Goal: Task Accomplishment & Management: Manage account settings

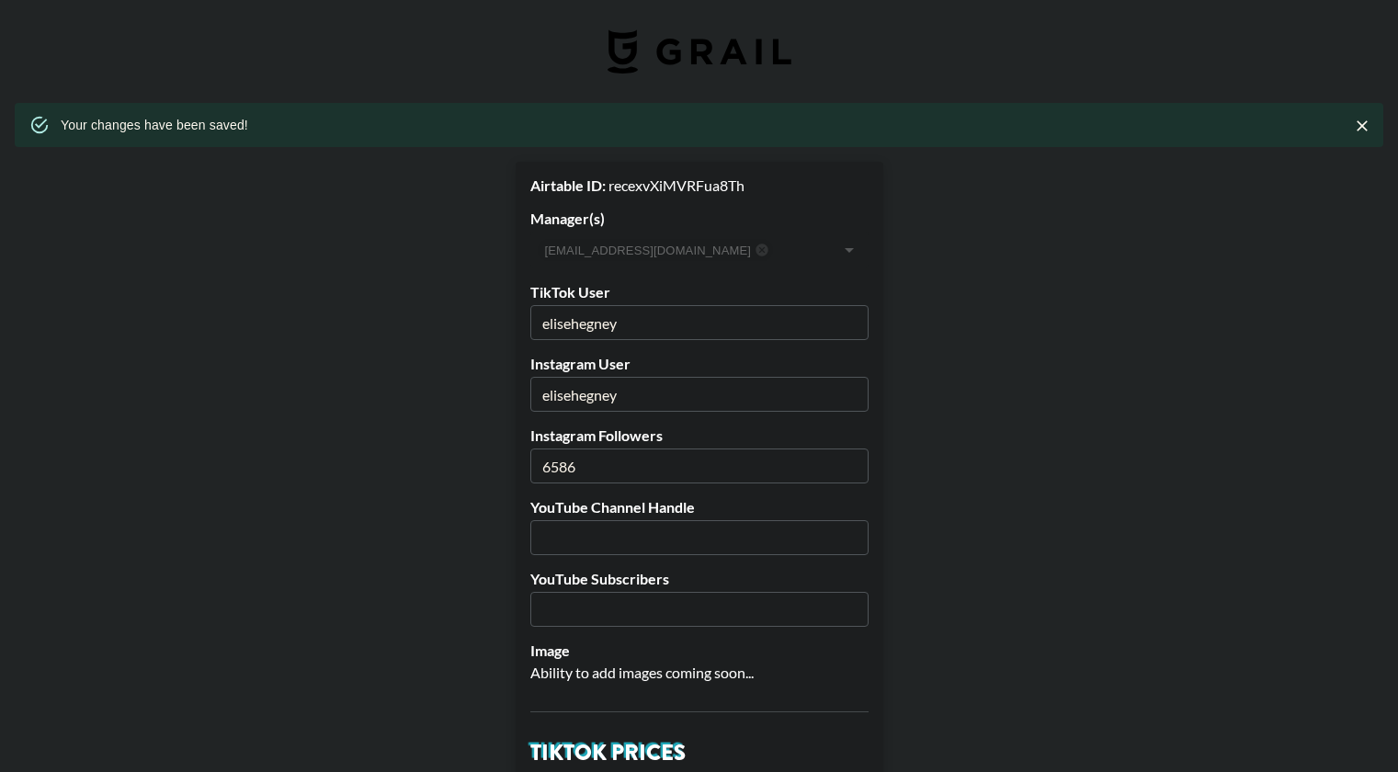
select select "GBP"
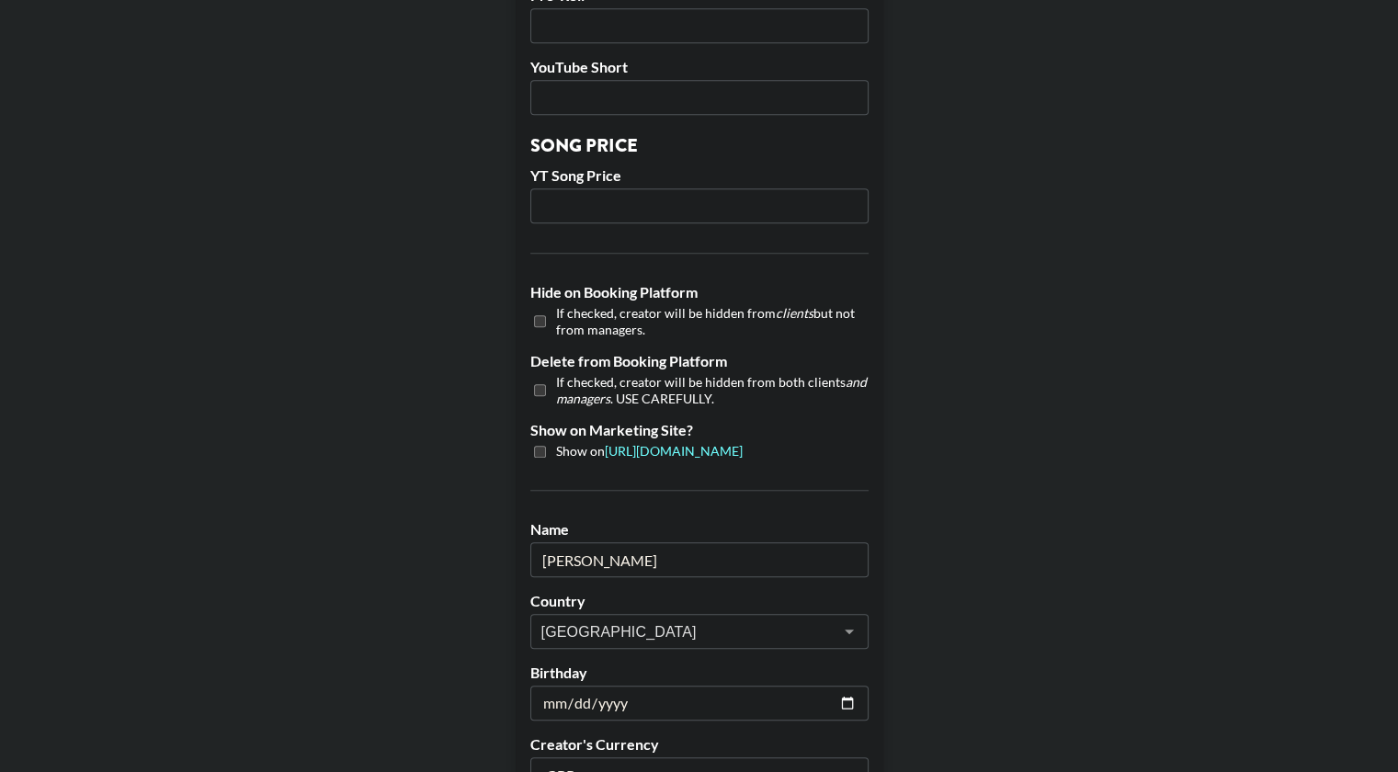
scroll to position [1780, 0]
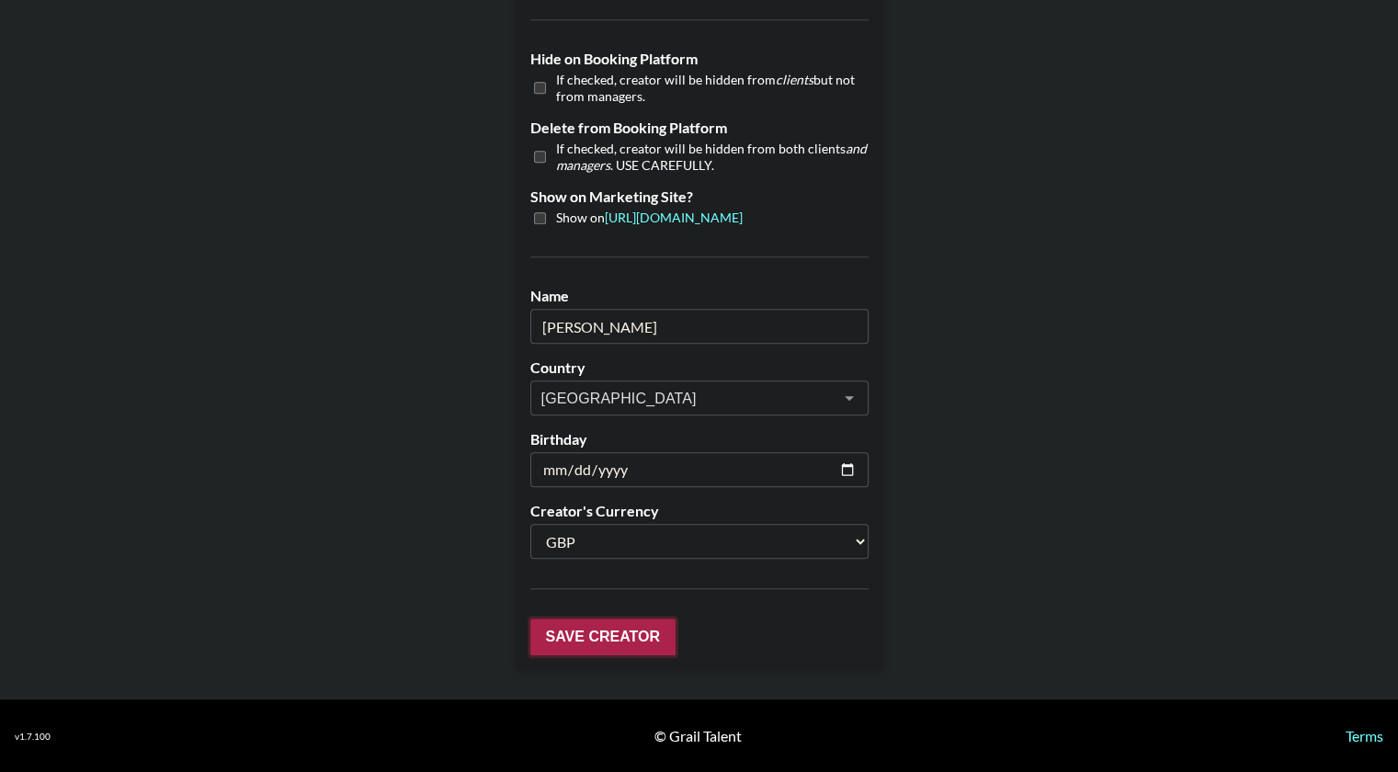
click at [592, 639] on input "Save Creator" at bounding box center [602, 637] width 145 height 37
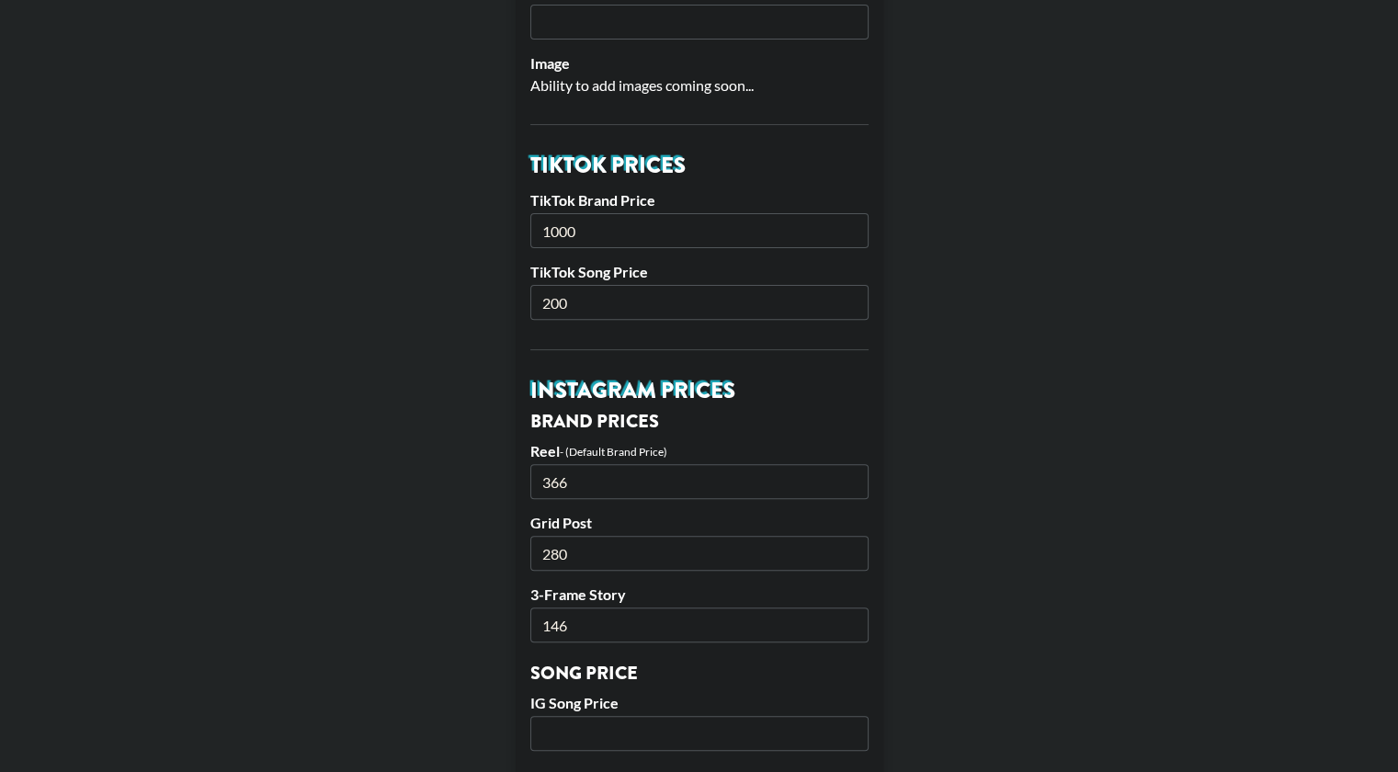
scroll to position [602, 0]
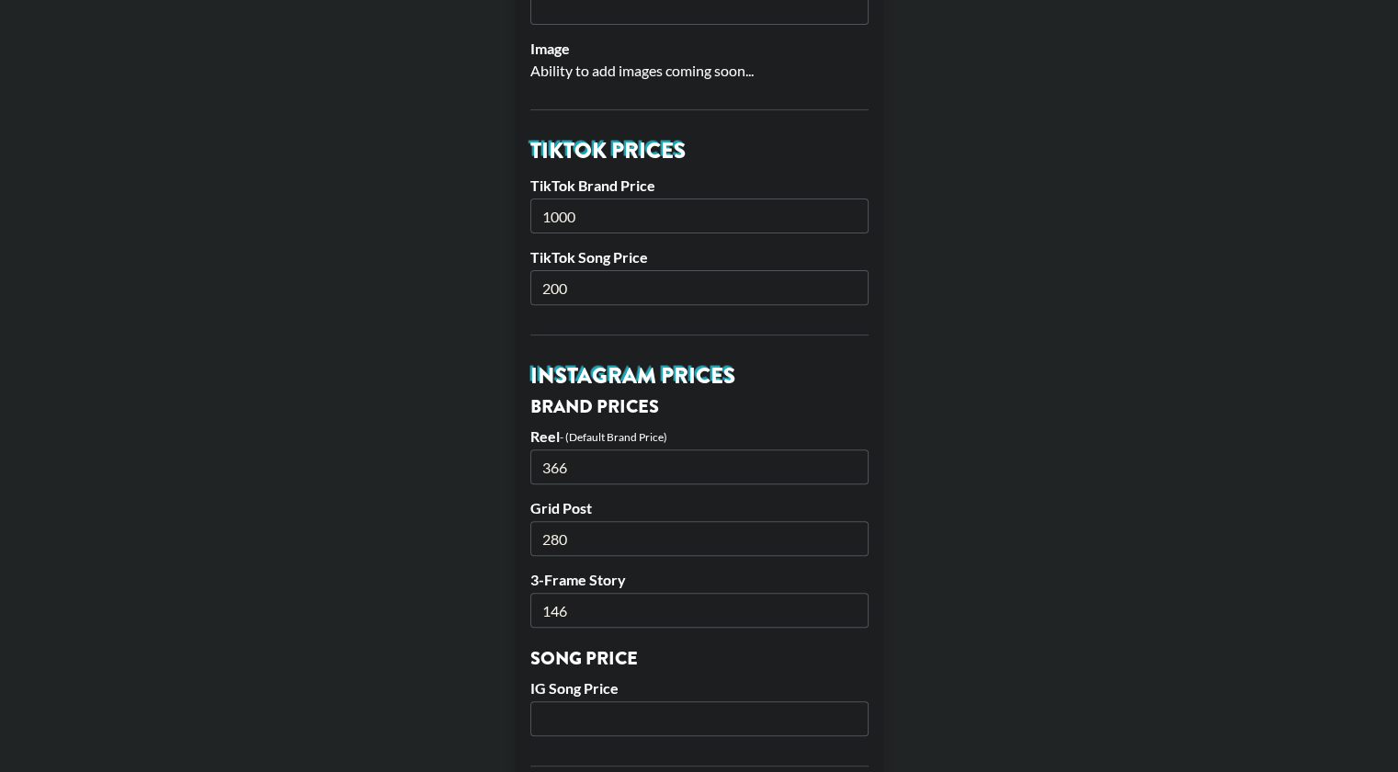
click at [569, 217] on input "1000" at bounding box center [699, 216] width 338 height 35
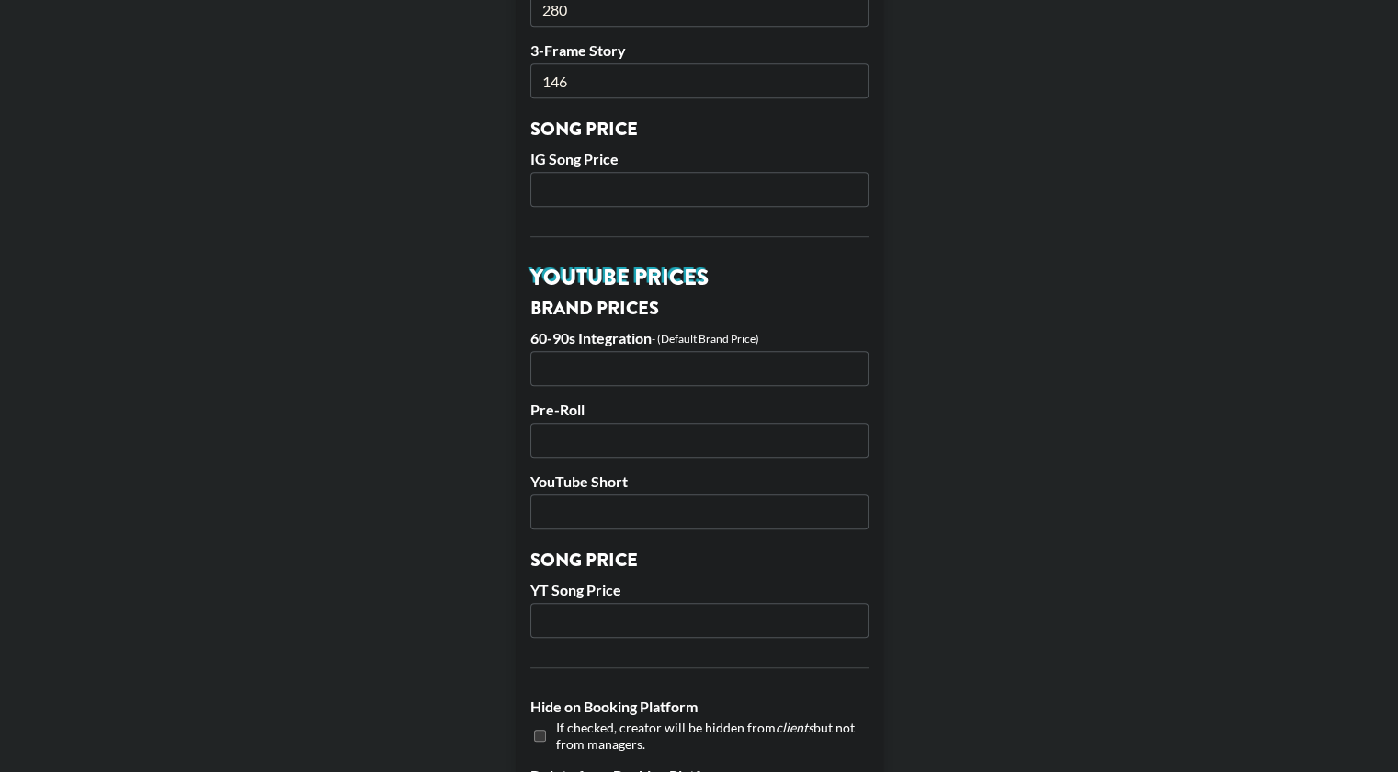
scroll to position [1780, 0]
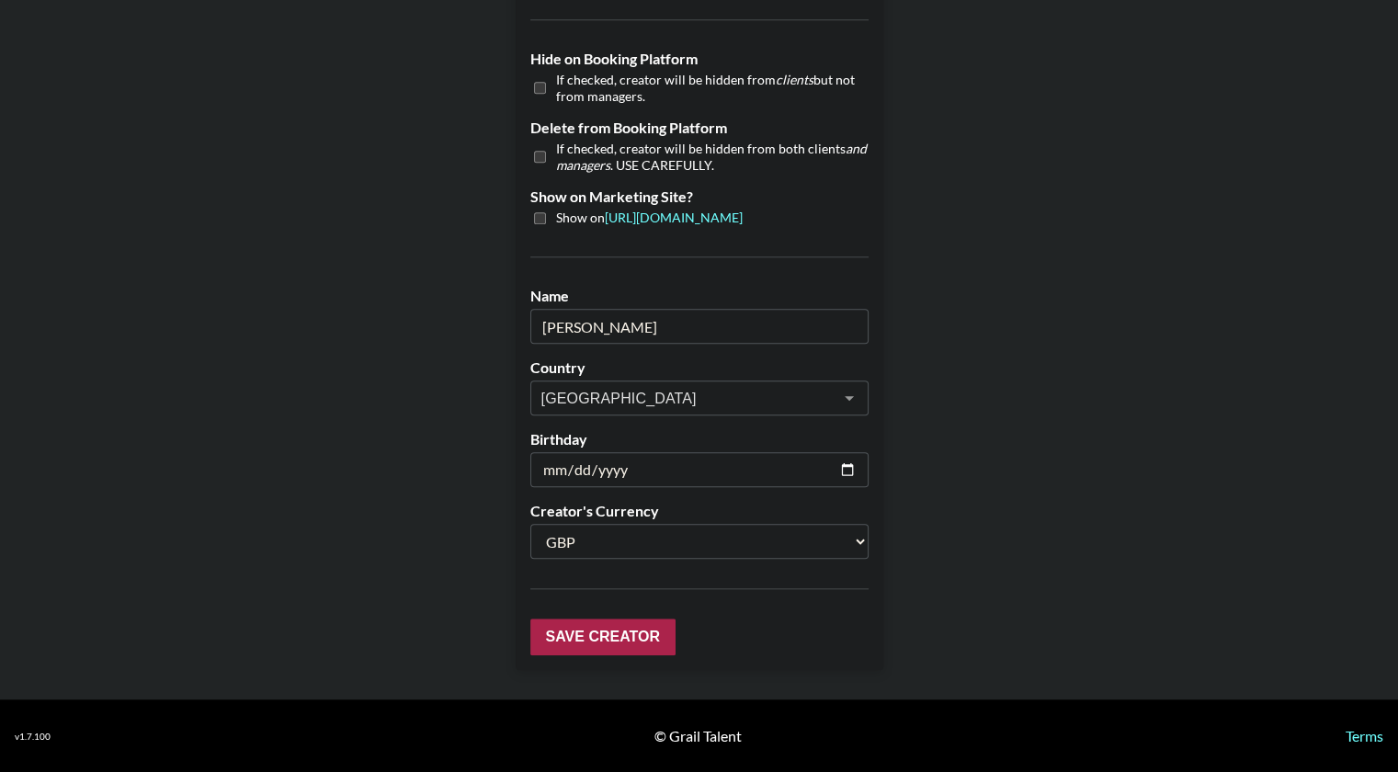
type input "1200"
click at [626, 643] on input "Save Creator" at bounding box center [602, 637] width 145 height 37
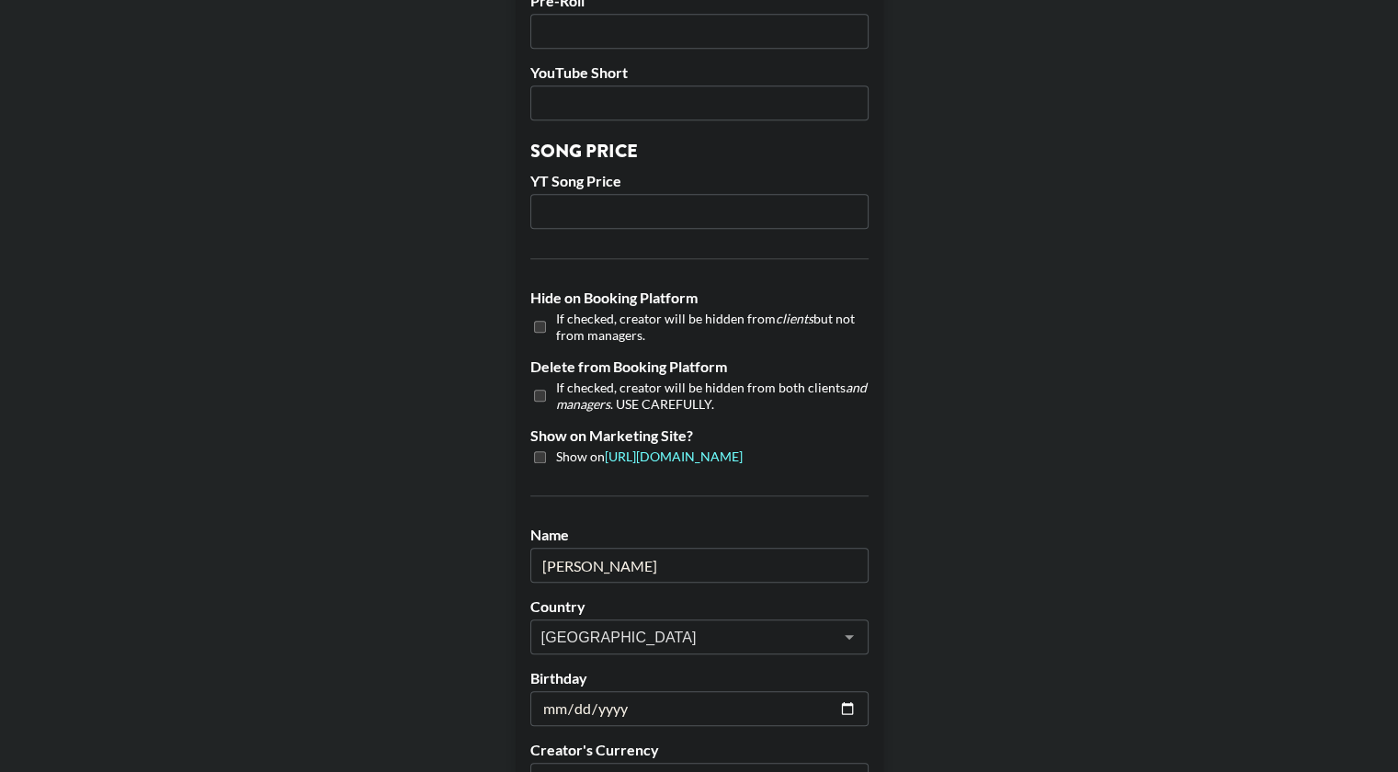
scroll to position [1780, 14]
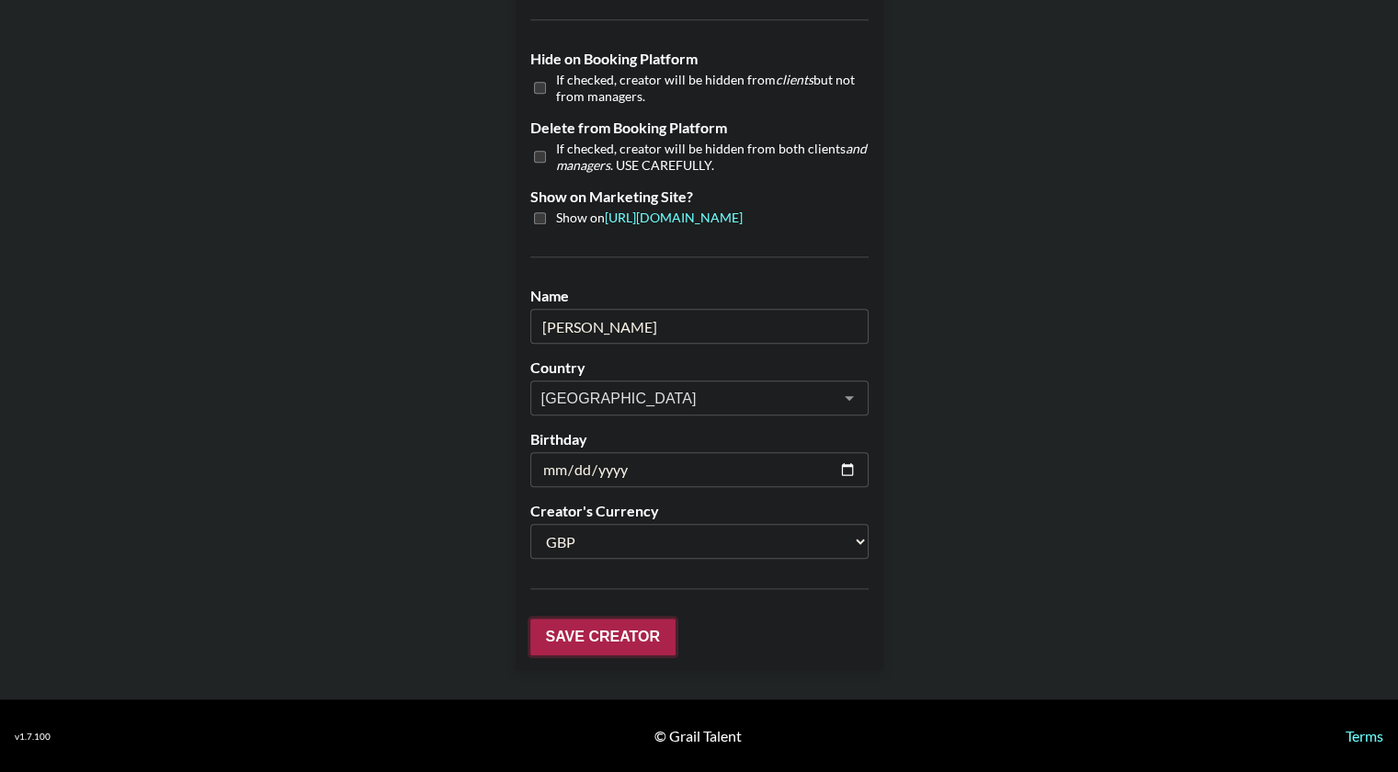
click at [581, 637] on input "Save Creator" at bounding box center [602, 637] width 145 height 37
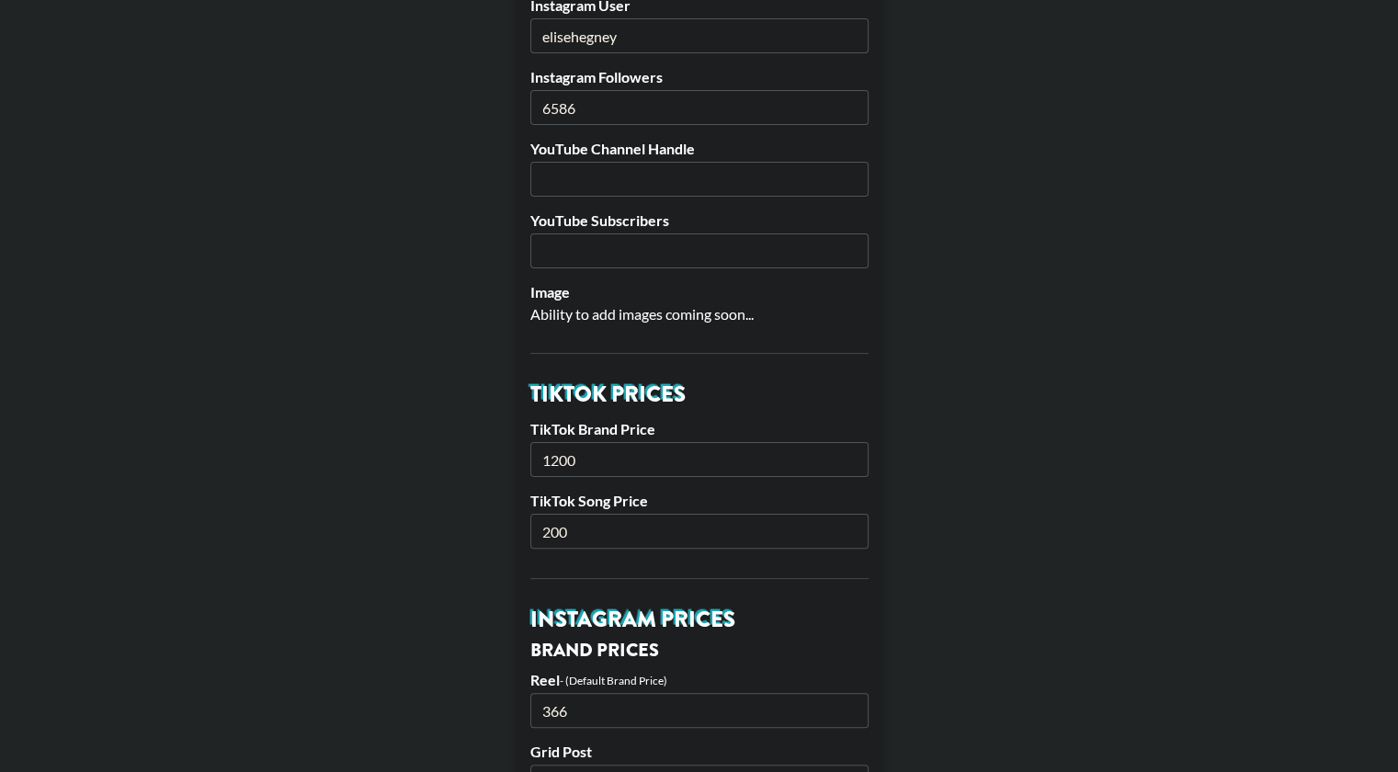
scroll to position [366, 14]
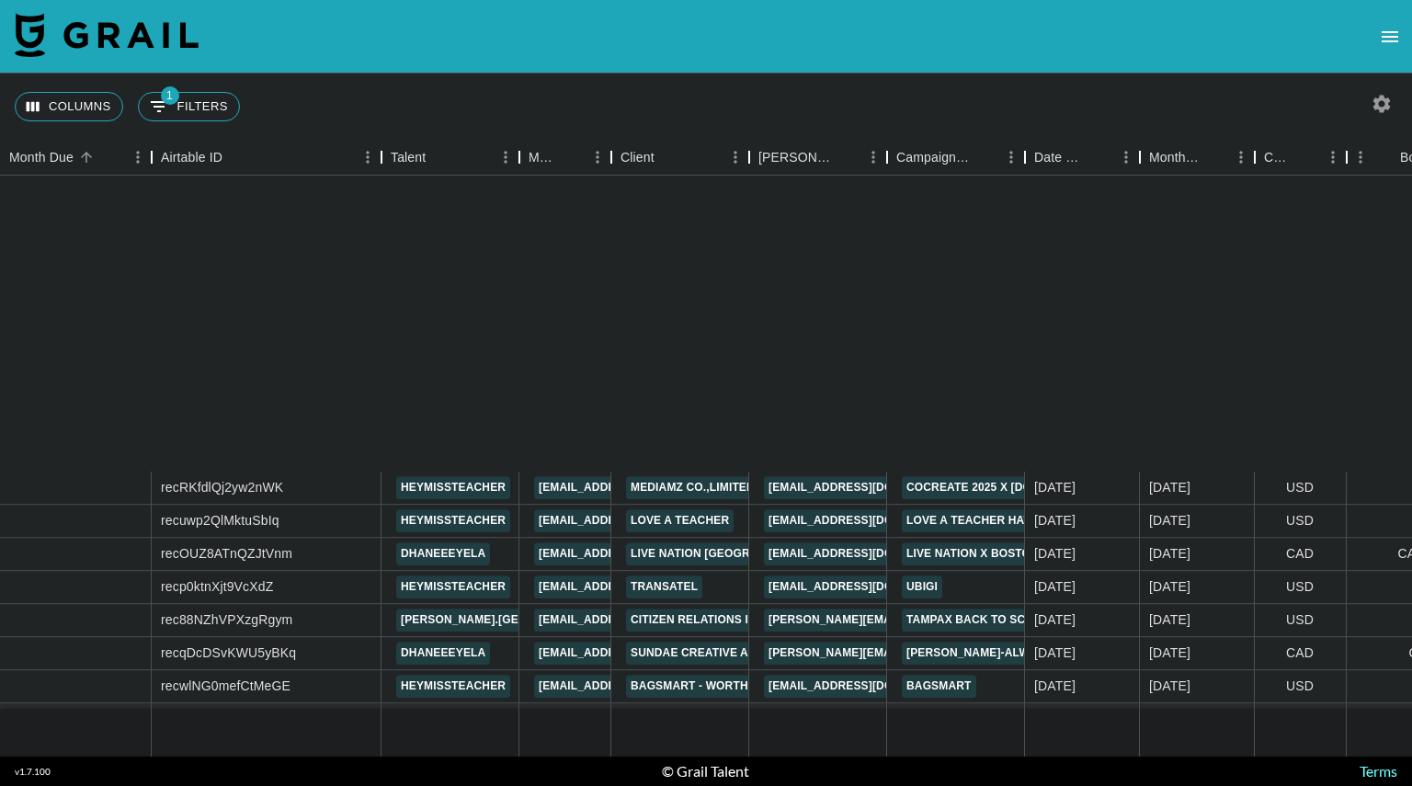
scroll to position [365, 0]
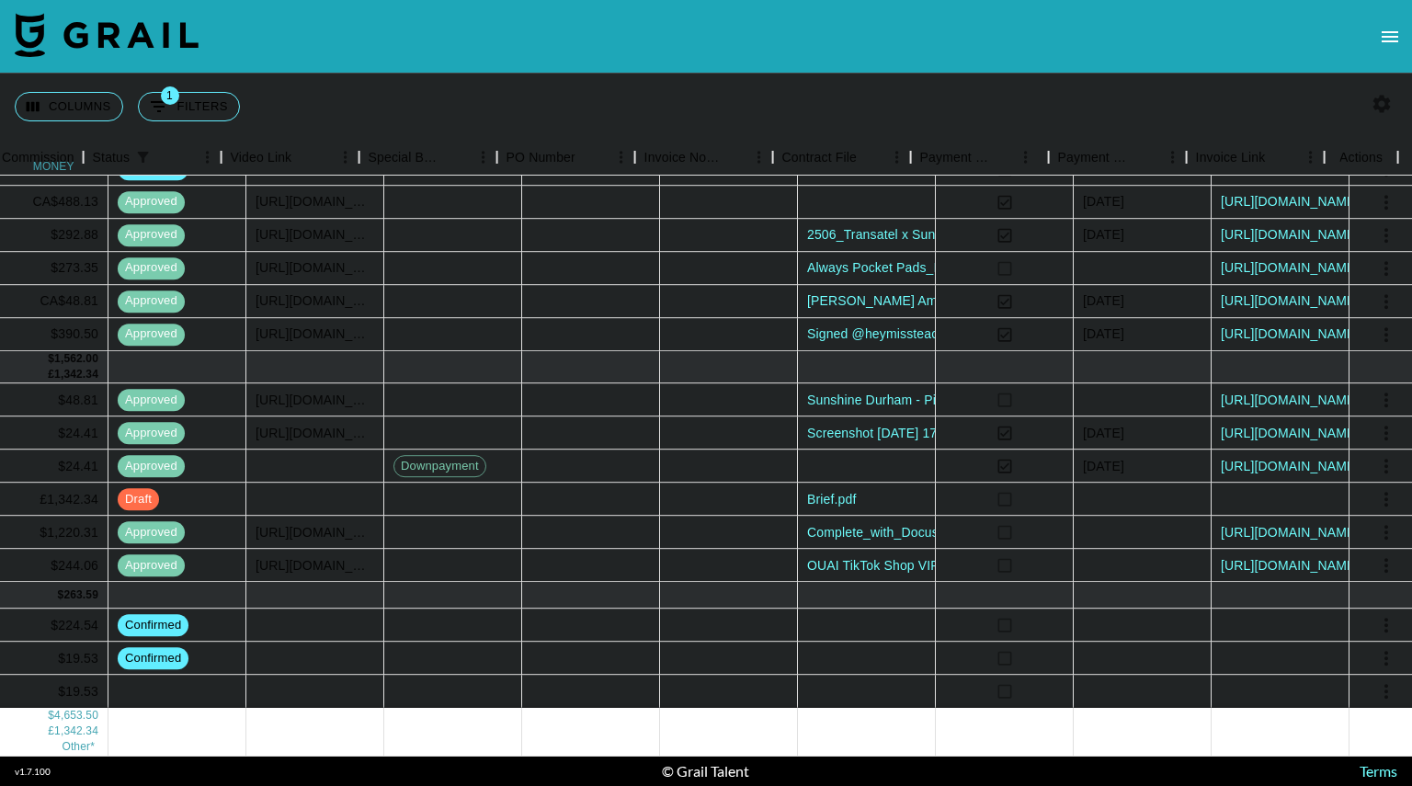
scroll to position [365, 1539]
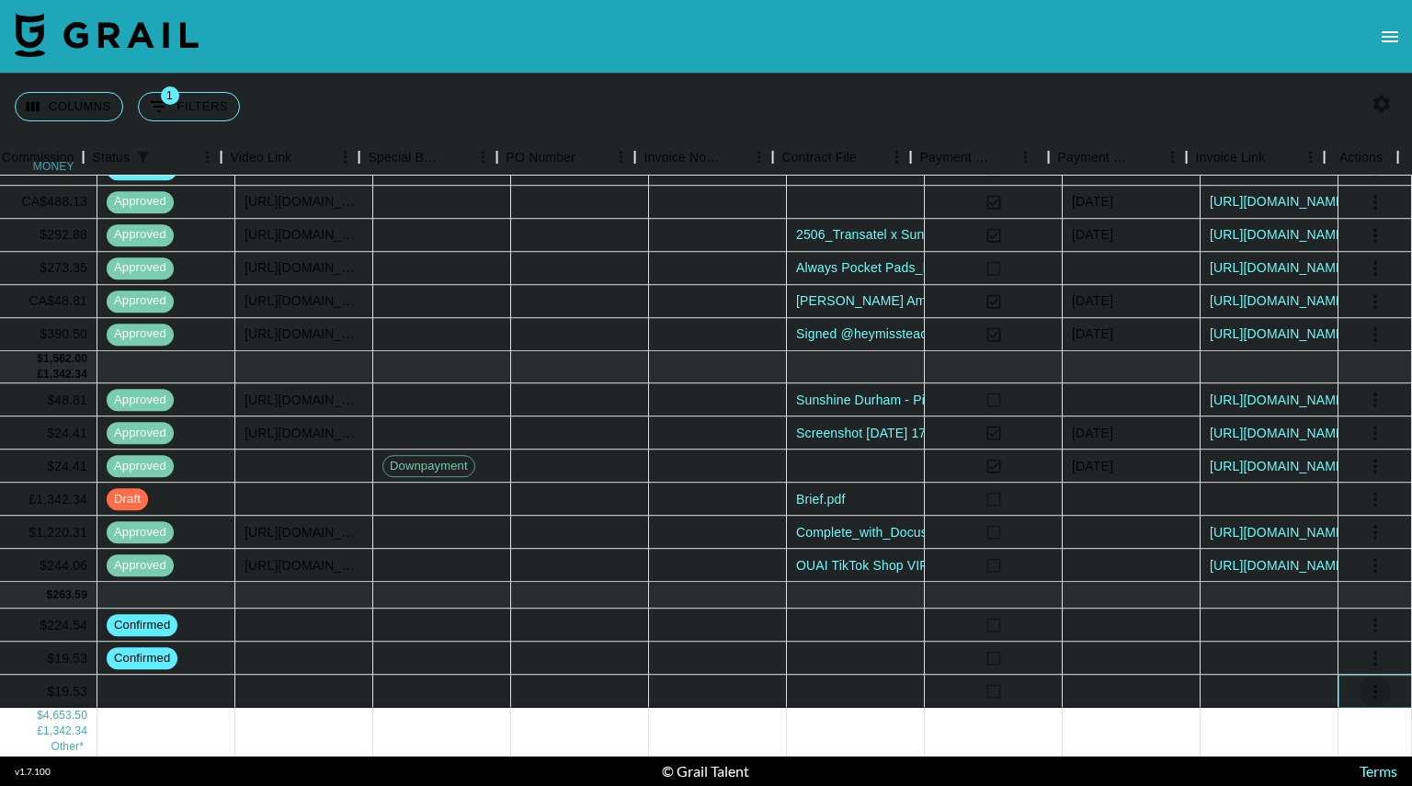
click at [1364, 680] on icon "select merge strategy" at bounding box center [1375, 691] width 22 height 22
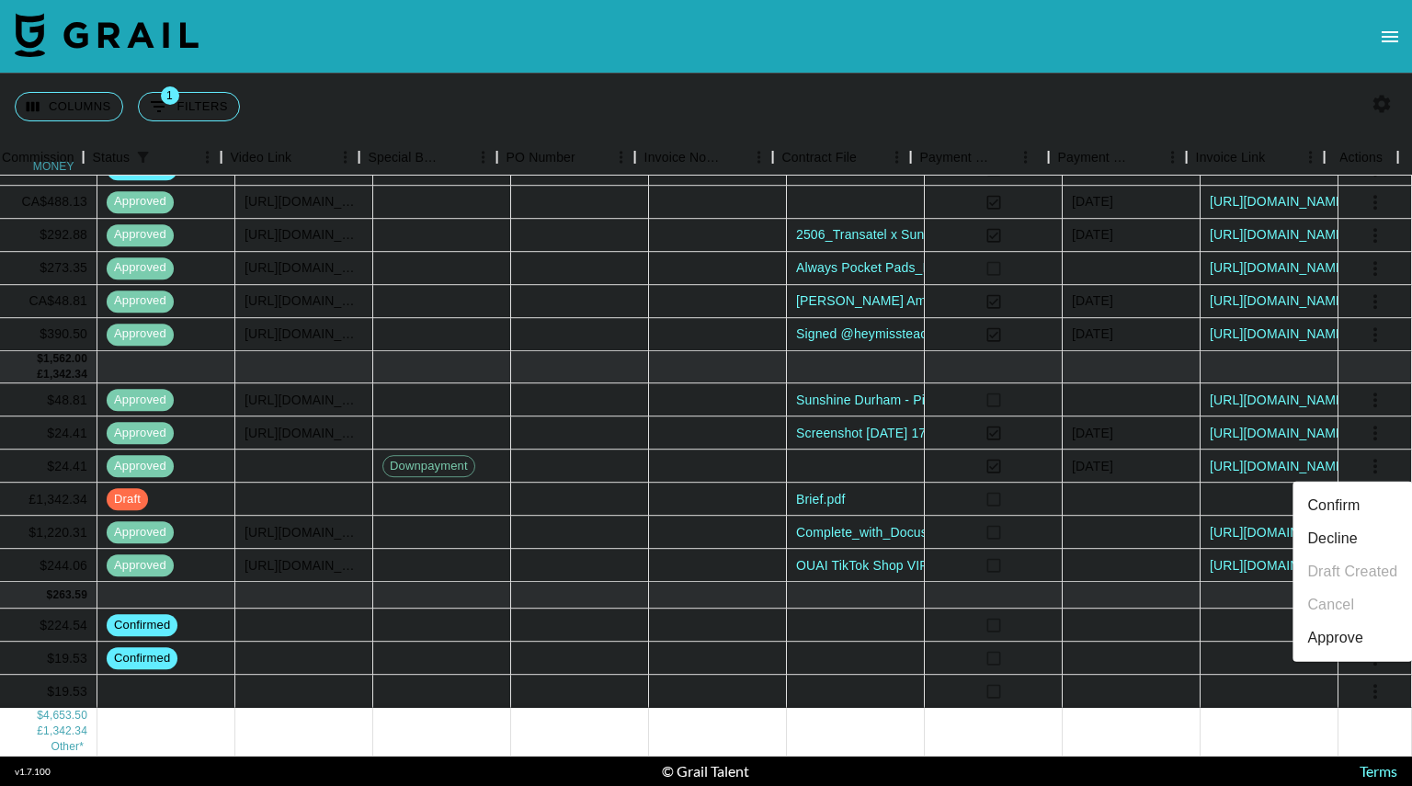
click at [1342, 499] on li "Confirm" at bounding box center [1351, 505] width 119 height 33
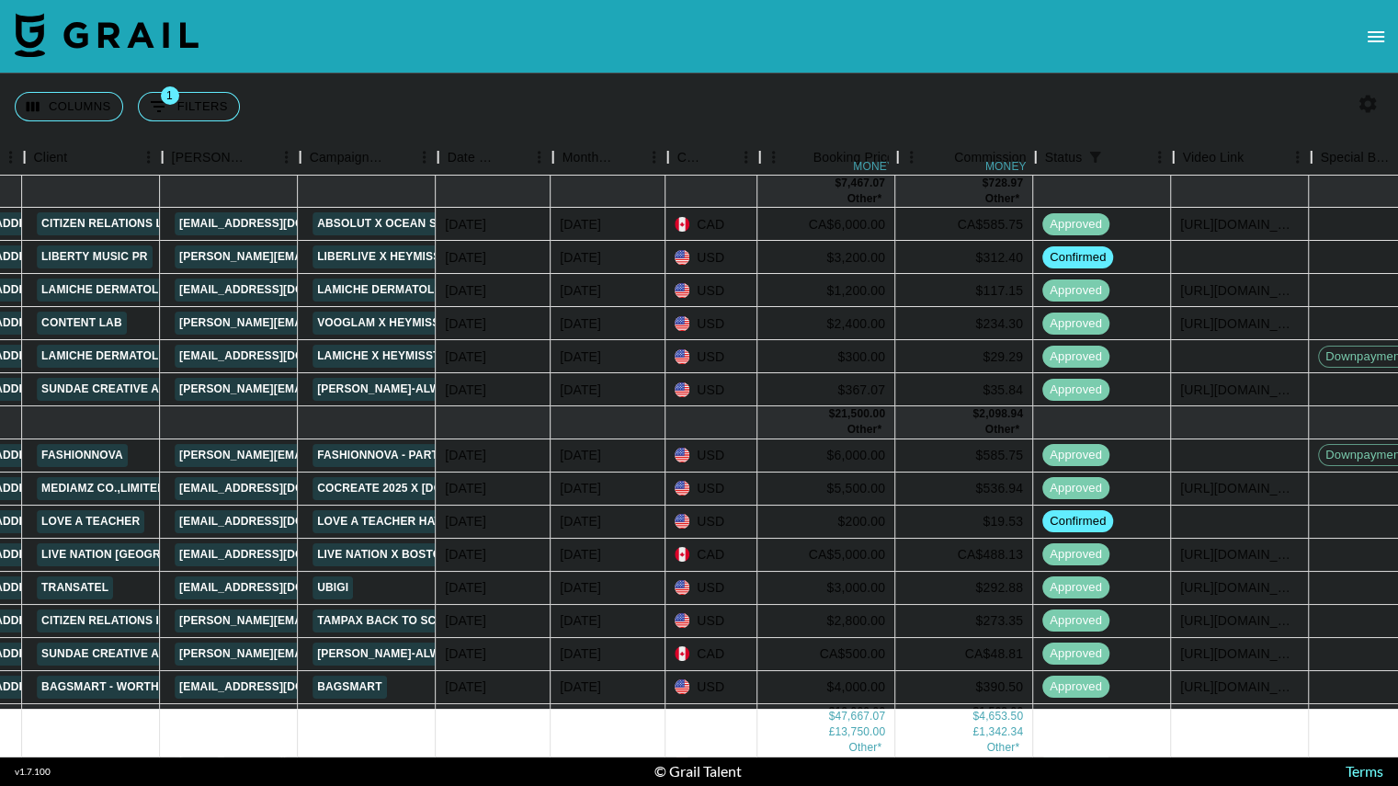
scroll to position [0, 586]
